Goal: Complete application form

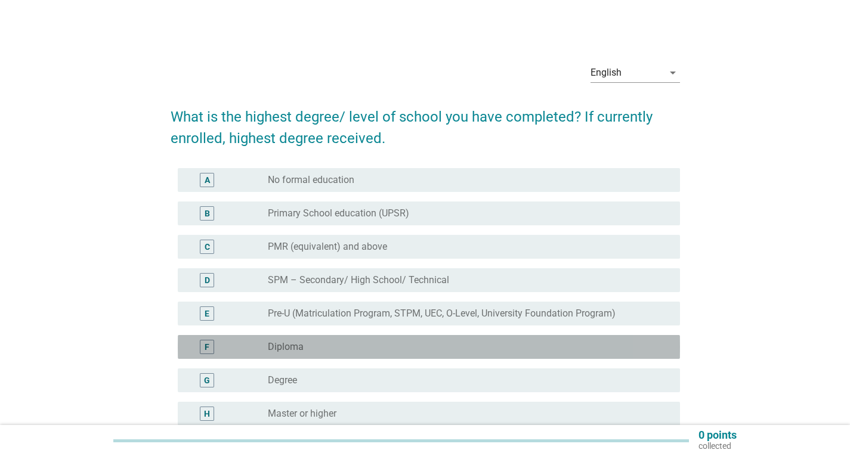
click at [303, 350] on div "radio_button_unchecked Diploma" at bounding box center [464, 347] width 393 height 12
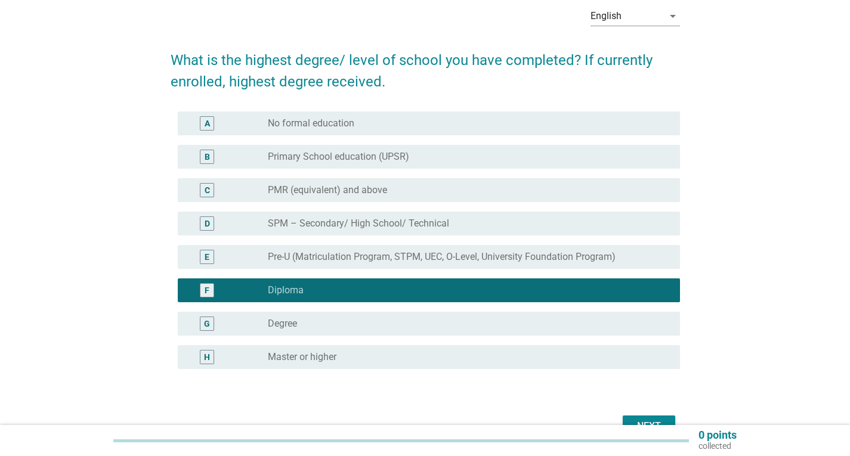
scroll to position [126, 0]
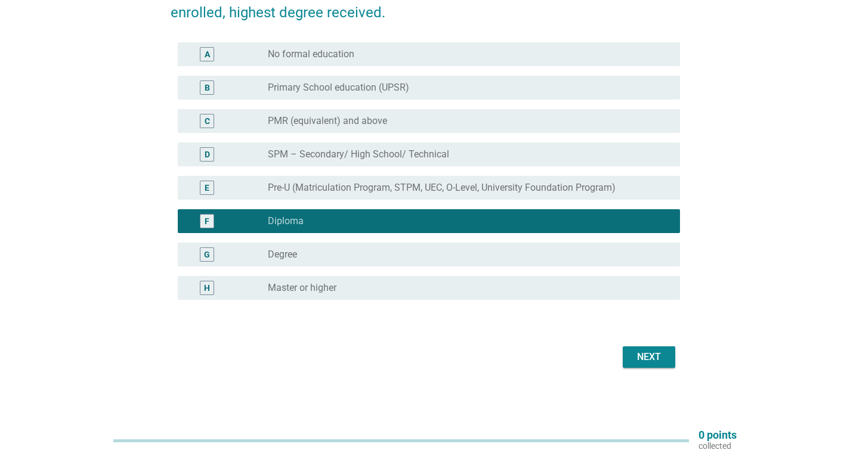
click at [634, 363] on div "Next" at bounding box center [648, 357] width 33 height 14
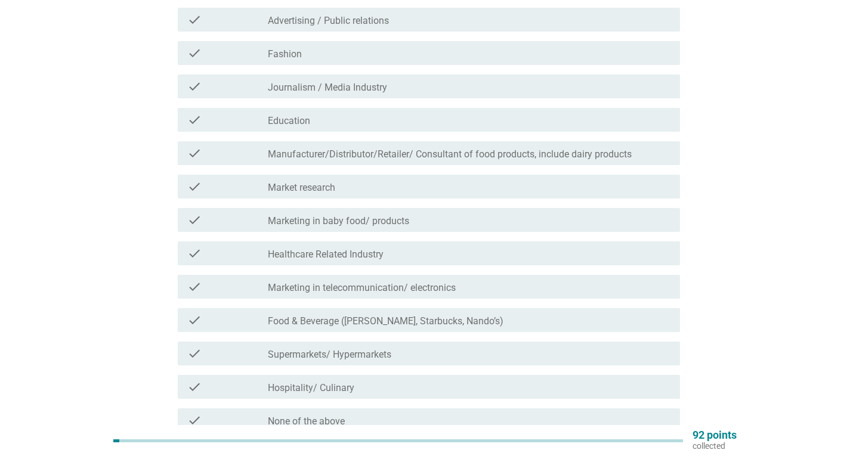
scroll to position [176, 0]
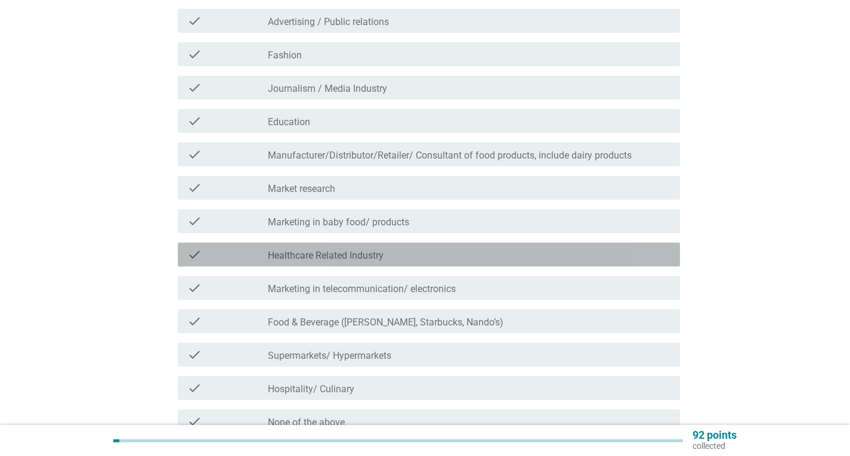
click at [335, 262] on div "check check_box_outline_blank Healthcare Related Industry" at bounding box center [429, 255] width 502 height 24
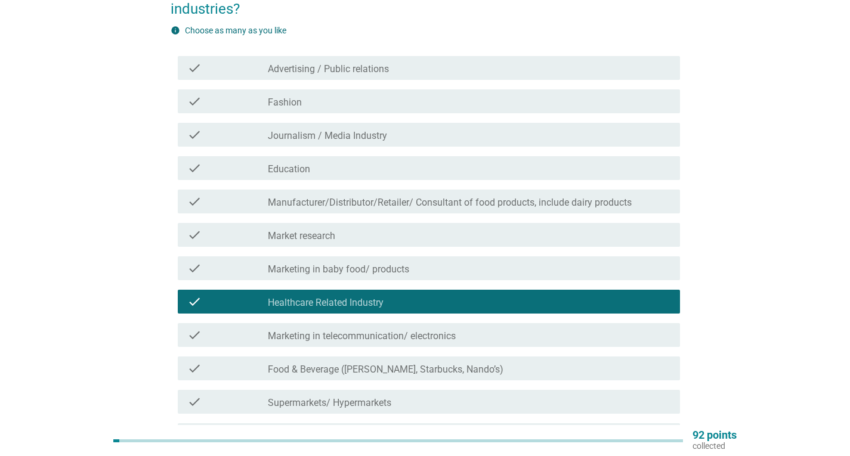
scroll to position [0, 0]
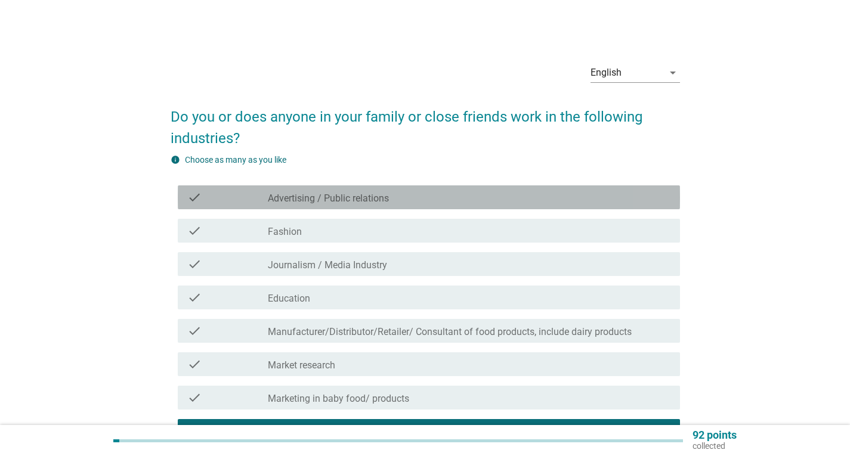
click at [345, 193] on label "Advertising / Public relations" at bounding box center [328, 199] width 121 height 12
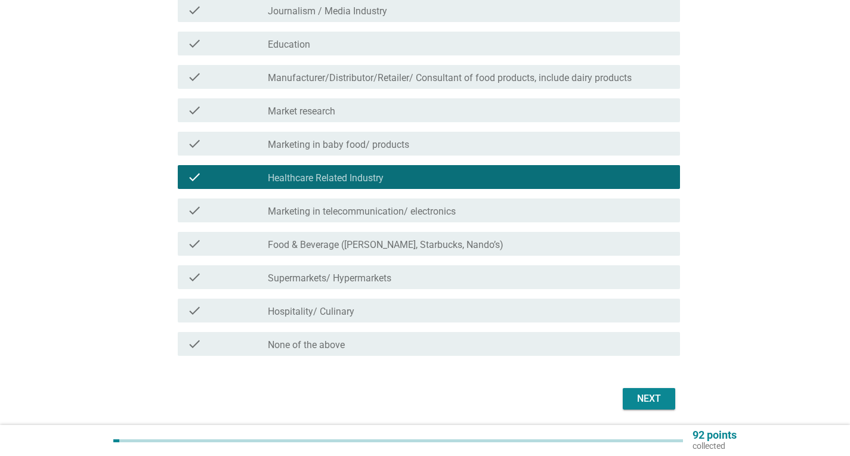
scroll to position [296, 0]
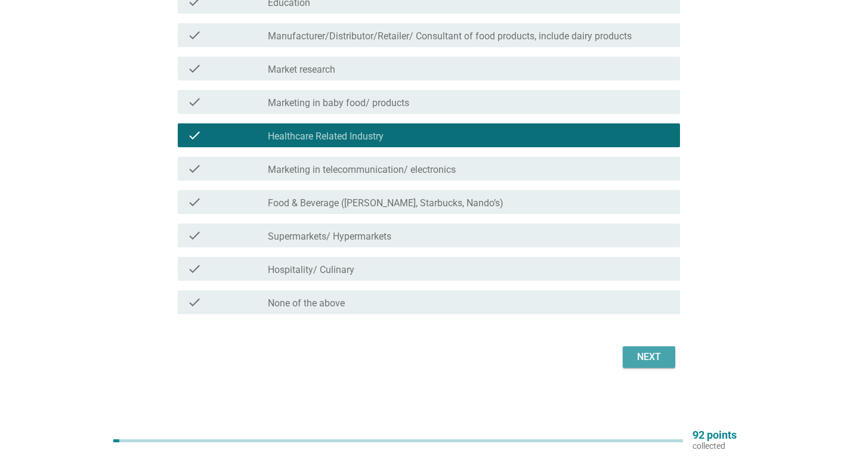
click at [649, 365] on button "Next" at bounding box center [648, 356] width 52 height 21
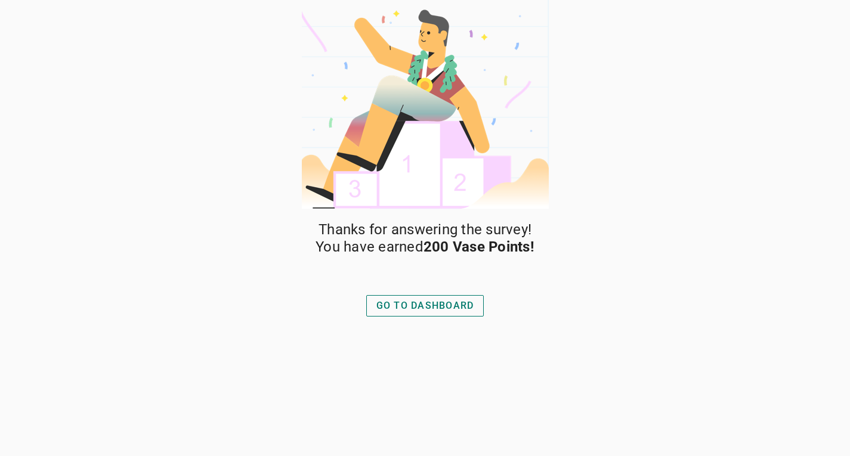
click at [417, 311] on div "GO TO DASHBOARD" at bounding box center [425, 306] width 98 height 14
